Goal: Transaction & Acquisition: Purchase product/service

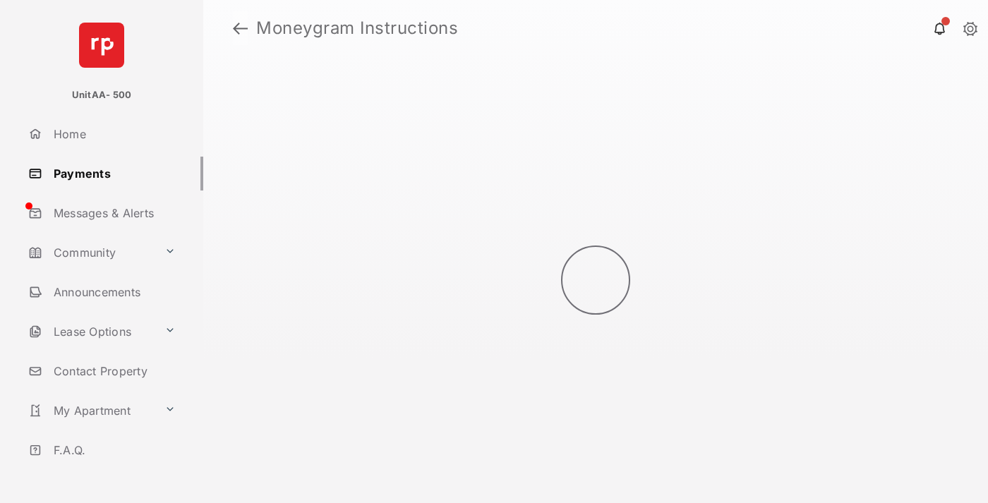
click at [240, 28] on link at bounding box center [240, 28] width 15 height 34
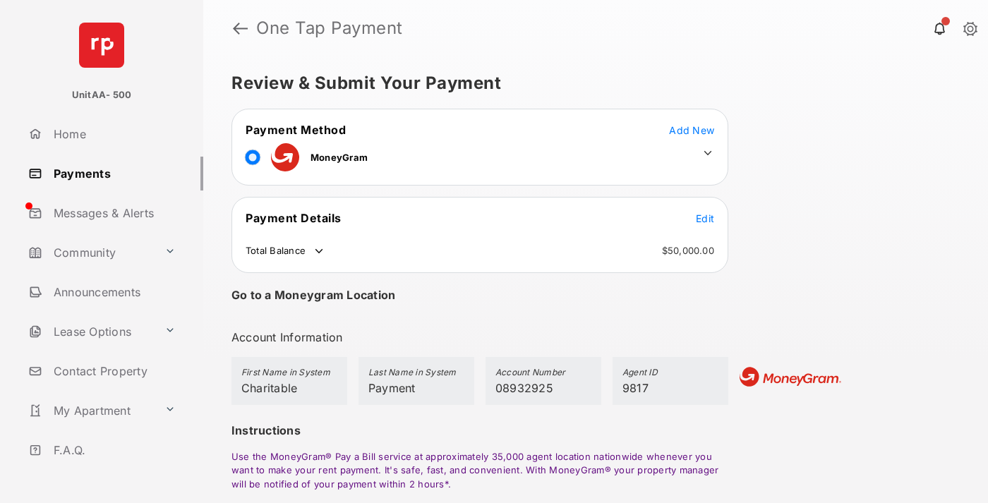
click at [705, 218] on span "Edit" at bounding box center [705, 218] width 18 height 12
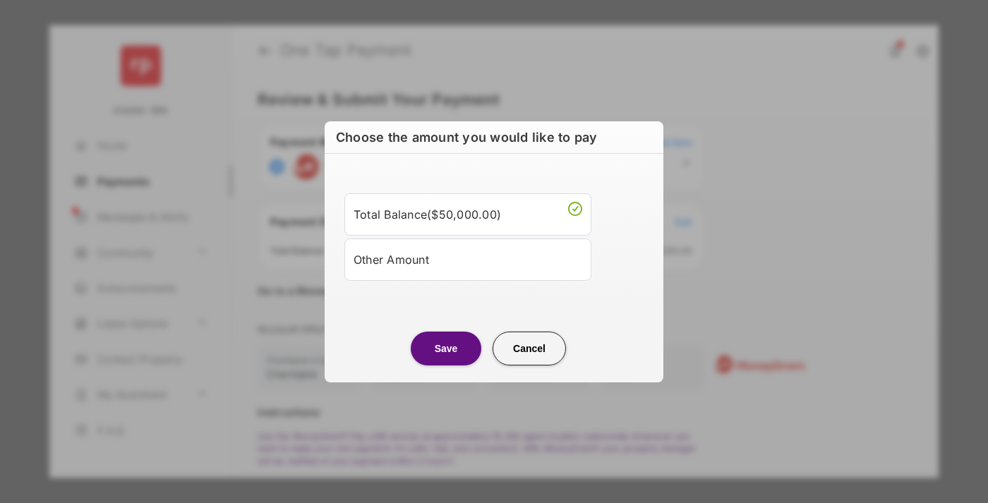
click at [468, 259] on div "Other Amount" at bounding box center [467, 260] width 229 height 24
type input "****"
click at [446, 365] on button "Save" at bounding box center [446, 349] width 71 height 34
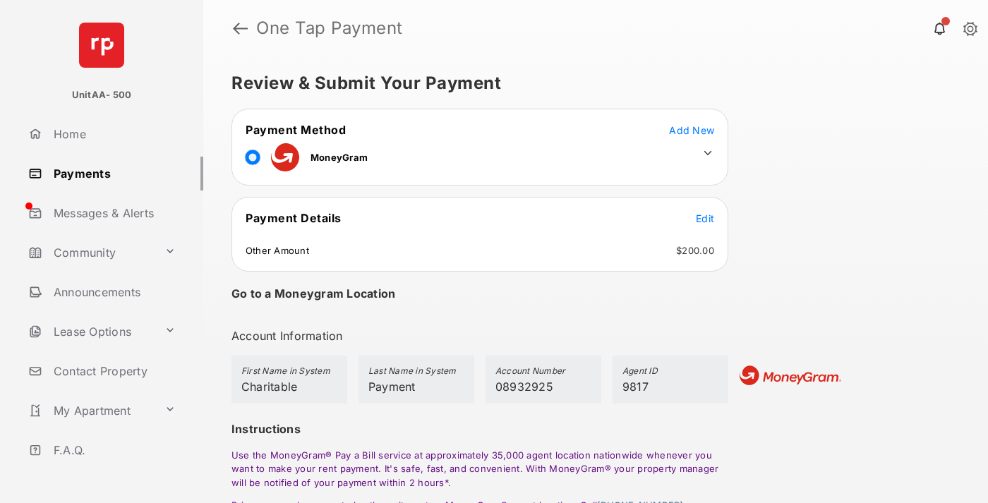
click at [708, 153] on icon at bounding box center [707, 153] width 13 height 13
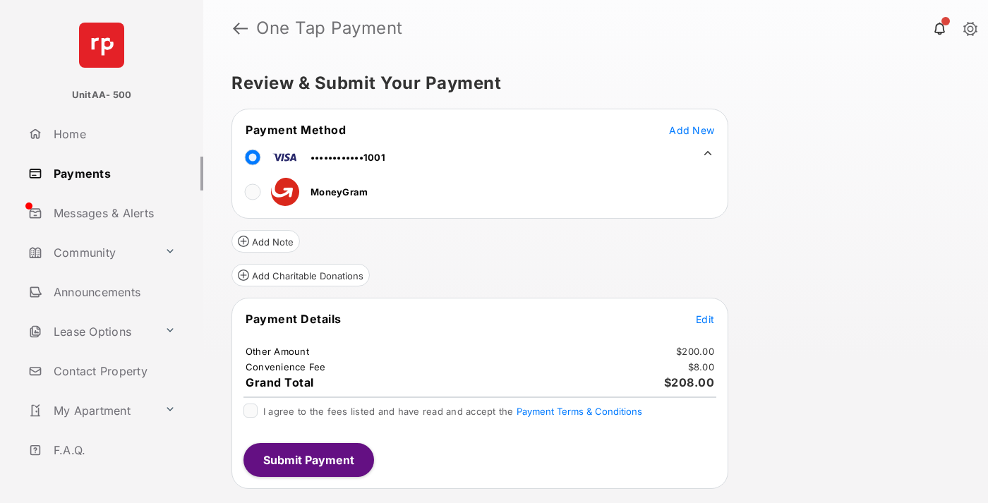
click at [300, 275] on button "Add Charitable Donations" at bounding box center [300, 275] width 138 height 23
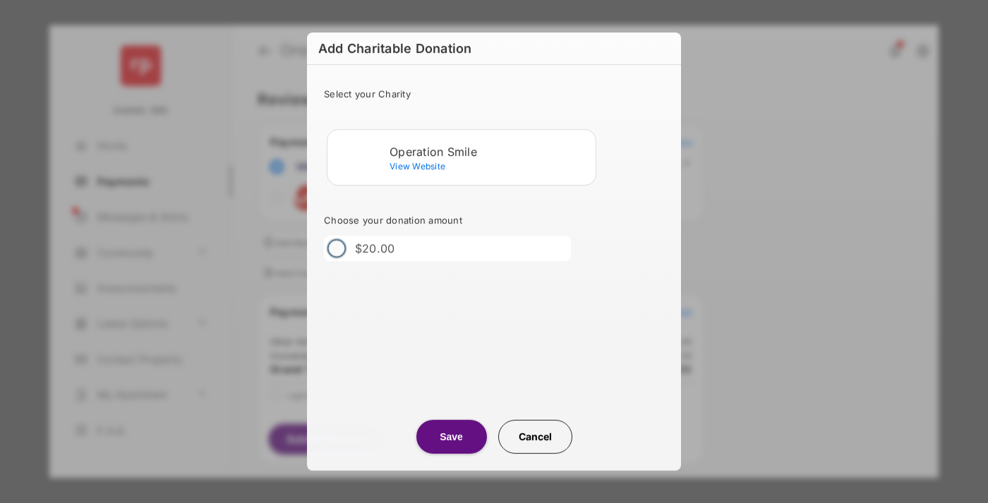
click at [490, 151] on div "Operation Smile" at bounding box center [489, 151] width 200 height 13
click at [451, 437] on button "Save" at bounding box center [451, 437] width 71 height 34
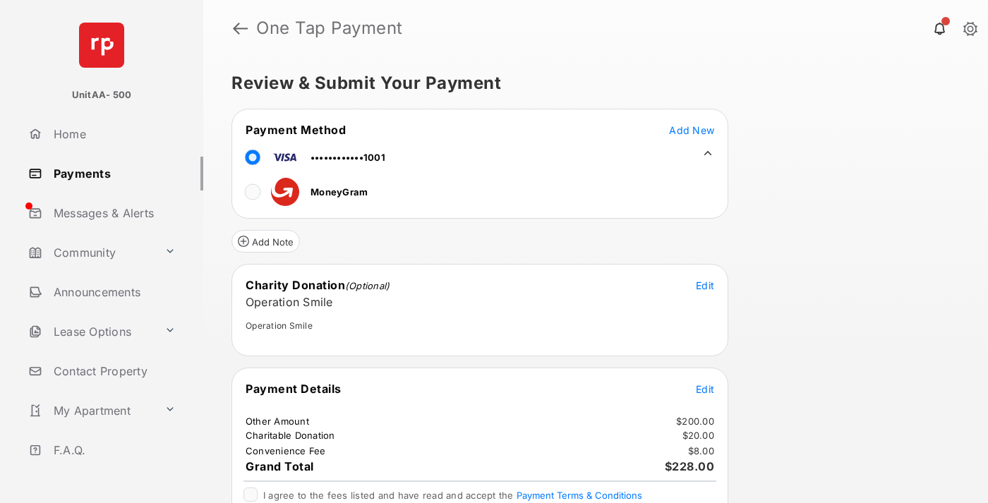
click at [705, 389] on span "Edit" at bounding box center [705, 389] width 18 height 12
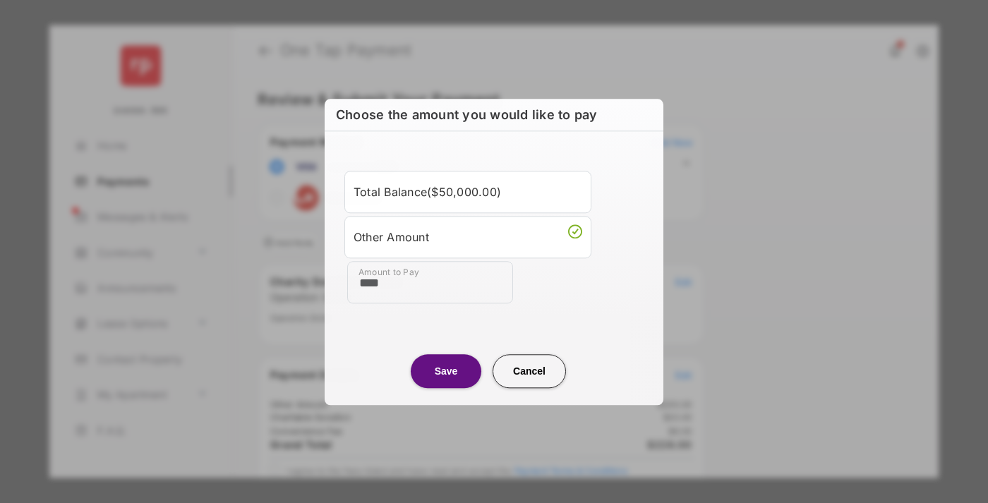
click at [446, 370] on button "Save" at bounding box center [446, 371] width 71 height 34
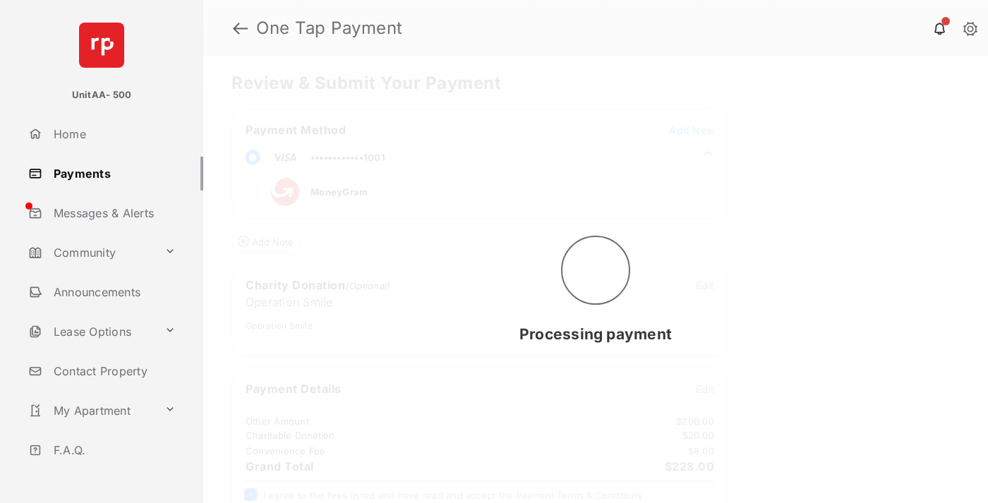
scroll to position [57, 0]
